Goal: Task Accomplishment & Management: Manage account settings

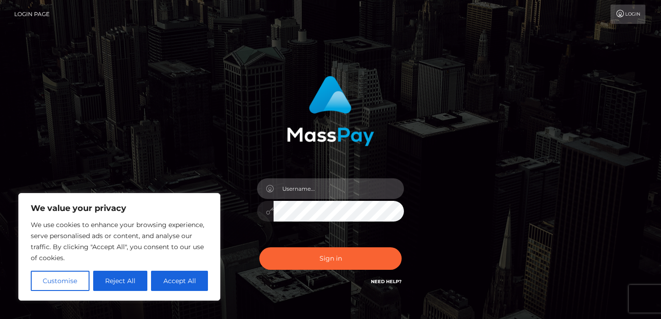
click at [321, 193] on input "text" at bounding box center [339, 188] width 130 height 21
type input "joydollsagency@gmail.com"
drag, startPoint x: 360, startPoint y: 185, endPoint x: 272, endPoint y: 186, distance: 87.3
click at [272, 186] on div "joydollsagency@gmail.com" at bounding box center [330, 187] width 147 height 18
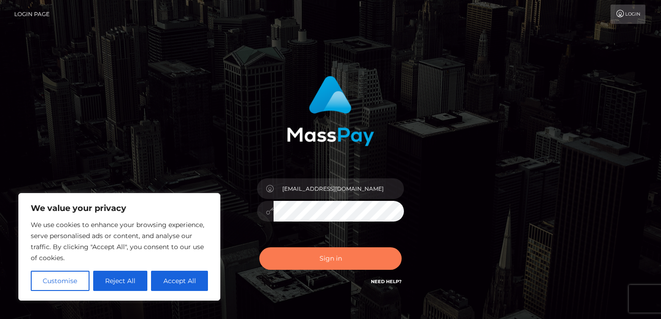
click at [321, 257] on button "Sign in" at bounding box center [331, 258] width 142 height 23
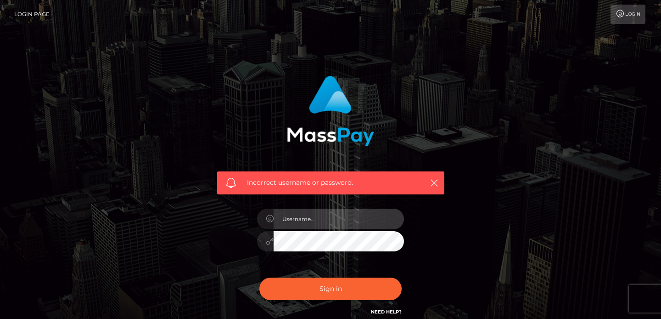
click at [311, 215] on input "text" at bounding box center [339, 219] width 130 height 21
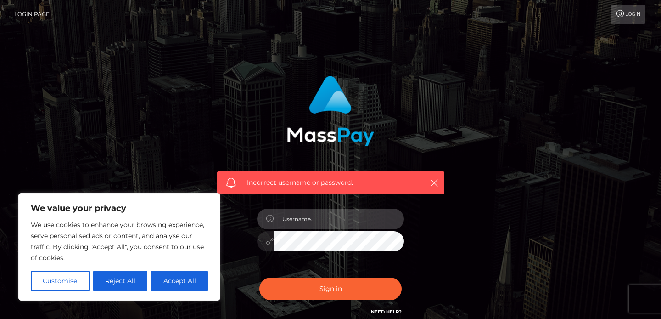
type input "[EMAIL_ADDRESS][DOMAIN_NAME]"
click at [326, 307] on div "Sign in Need Help?" at bounding box center [330, 292] width 161 height 41
click at [328, 303] on div "Sign in Need Help?" at bounding box center [330, 292] width 161 height 41
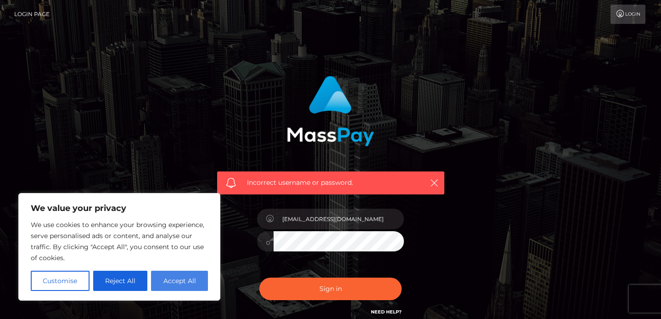
click at [175, 283] on button "Accept All" at bounding box center [179, 281] width 57 height 20
checkbox input "true"
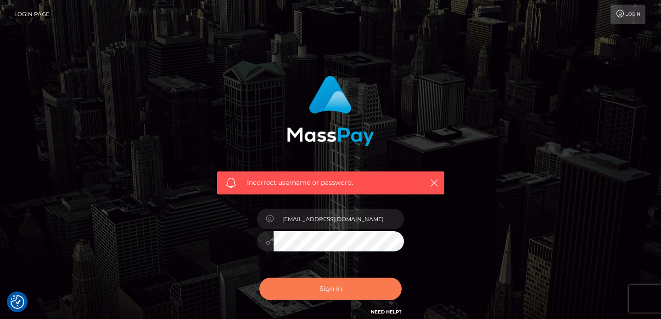
click at [336, 286] on button "Sign in" at bounding box center [331, 288] width 142 height 23
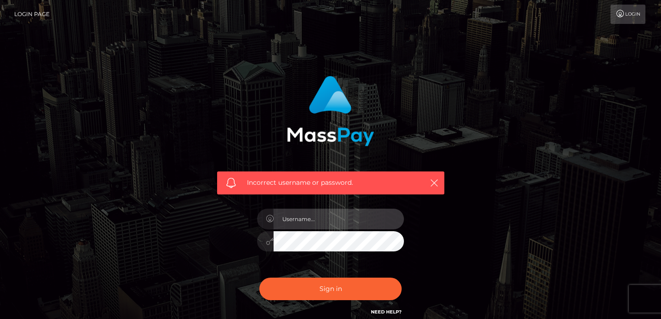
click at [312, 214] on input "text" at bounding box center [339, 219] width 130 height 21
type input "[EMAIL_ADDRESS][DOMAIN_NAME]"
click at [286, 260] on div "[EMAIL_ADDRESS][DOMAIN_NAME]" at bounding box center [330, 237] width 161 height 70
click at [282, 260] on div "[EMAIL_ADDRESS][DOMAIN_NAME]" at bounding box center [330, 237] width 161 height 70
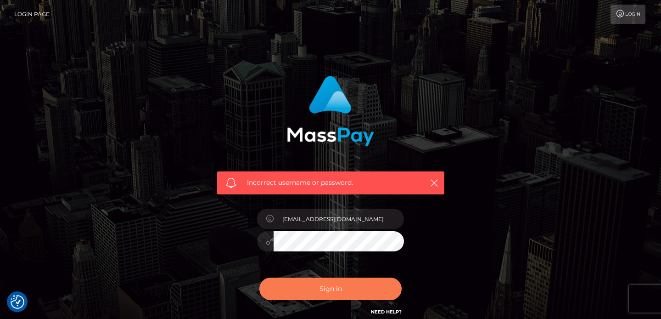
click at [314, 287] on button "Sign in" at bounding box center [331, 288] width 142 height 23
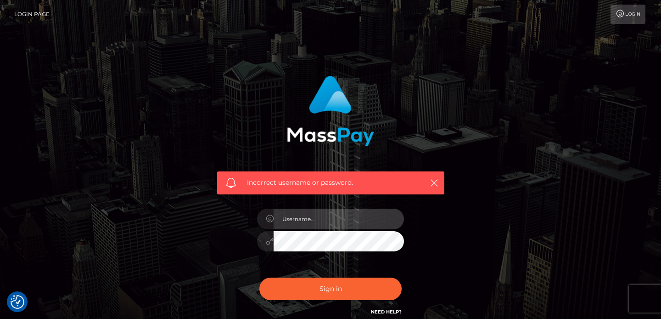
click at [313, 218] on input "text" at bounding box center [339, 219] width 130 height 21
click at [317, 220] on input "text" at bounding box center [339, 219] width 130 height 21
type input "joydollsagency@gmail.com"
click at [361, 222] on input "joydollsagency@gmail.com" at bounding box center [339, 219] width 130 height 21
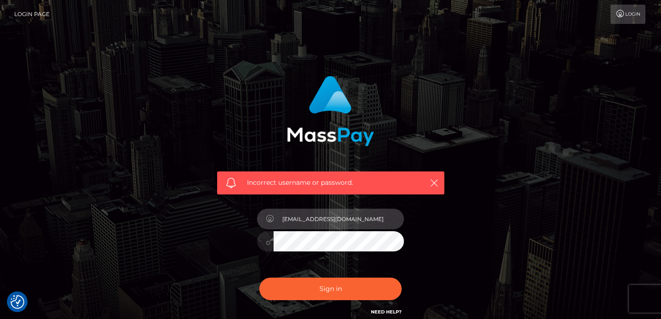
click at [361, 222] on input "joydollsagency@gmail.com" at bounding box center [339, 219] width 130 height 21
click at [364, 220] on input "joydollsagency@gmail.com" at bounding box center [339, 219] width 130 height 21
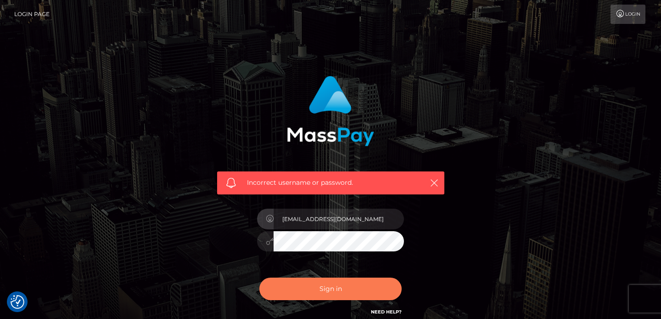
click at [314, 288] on button "Sign in" at bounding box center [331, 288] width 142 height 23
